Goal: Find contact information: Find contact information

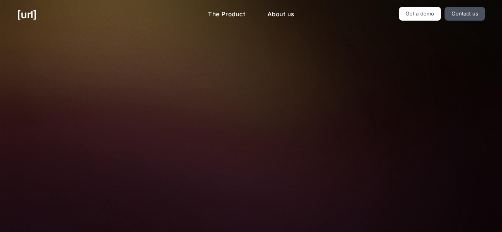
click at [116, 106] on div at bounding box center [251, 178] width 324 height 178
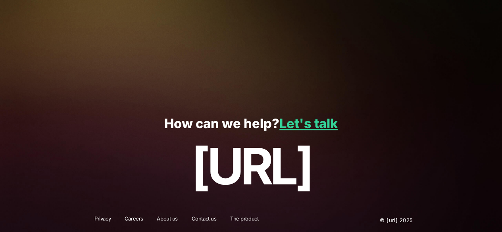
scroll to position [1734, 0]
click at [314, 121] on link "Let's talk" at bounding box center [309, 123] width 58 height 15
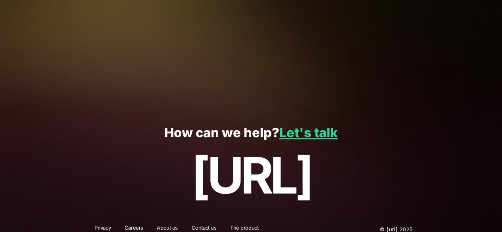
scroll to position [240, 0]
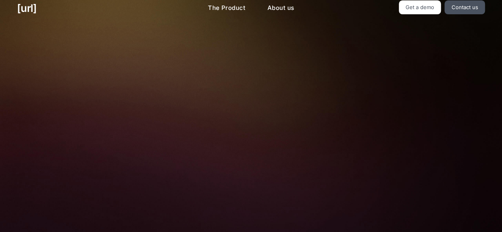
scroll to position [0, 0]
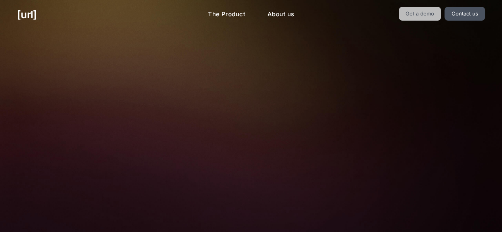
click at [436, 7] on link "Get a demo" at bounding box center [420, 14] width 43 height 14
